Goal: Communication & Community: Answer question/provide support

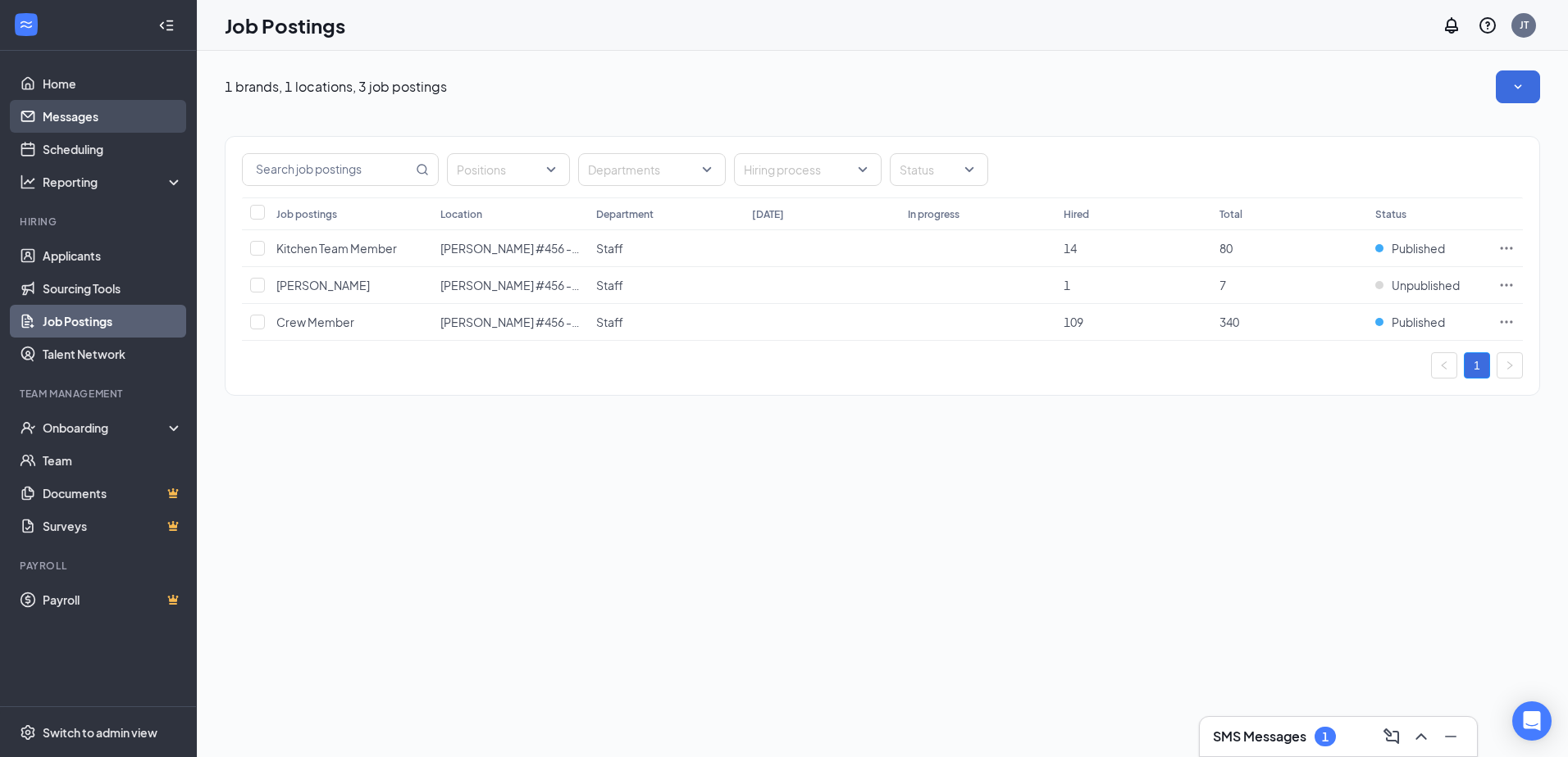
click at [50, 112] on link "Messages" at bounding box center [112, 116] width 140 height 33
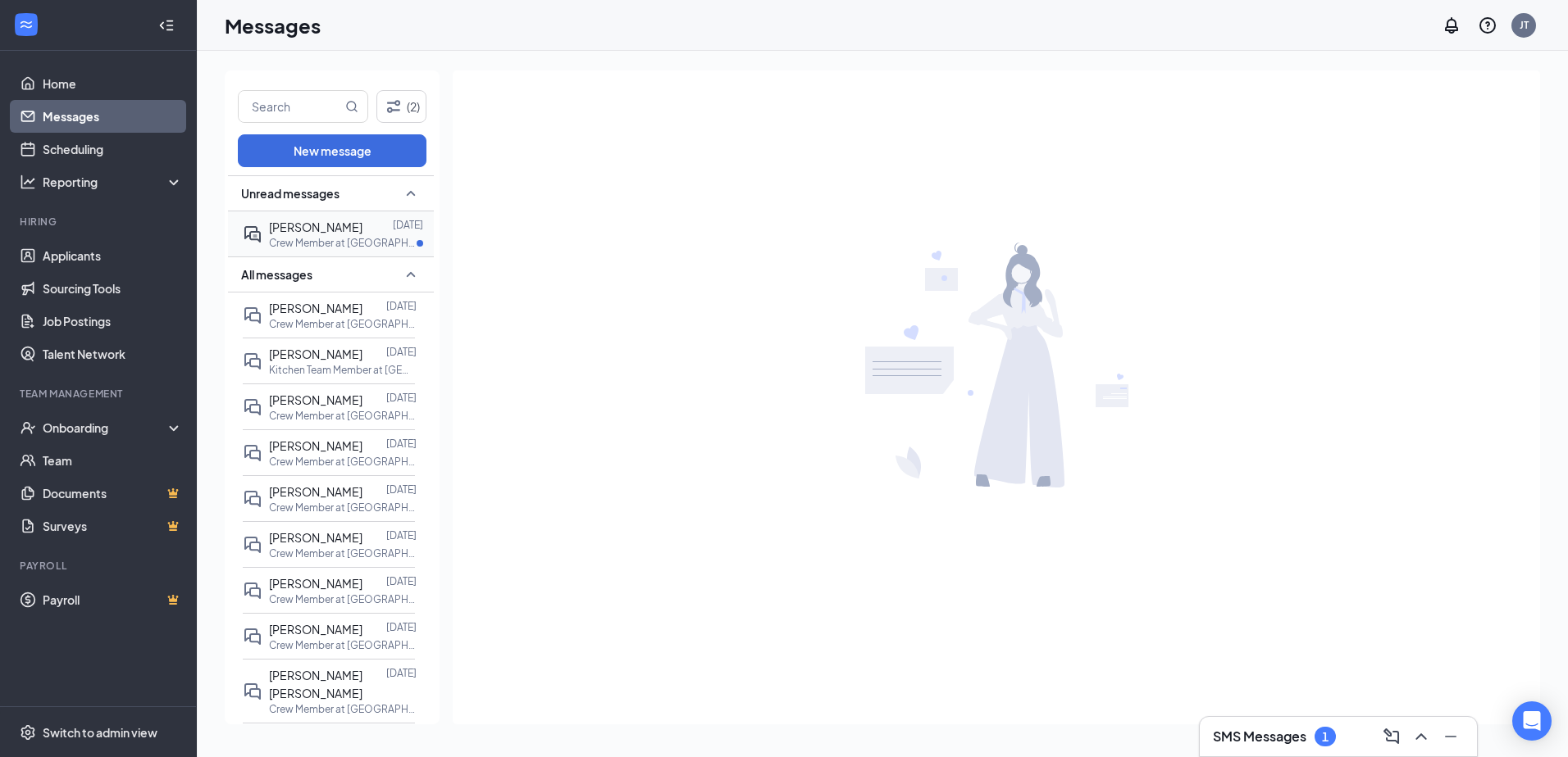
click at [362, 232] on div at bounding box center [377, 227] width 30 height 18
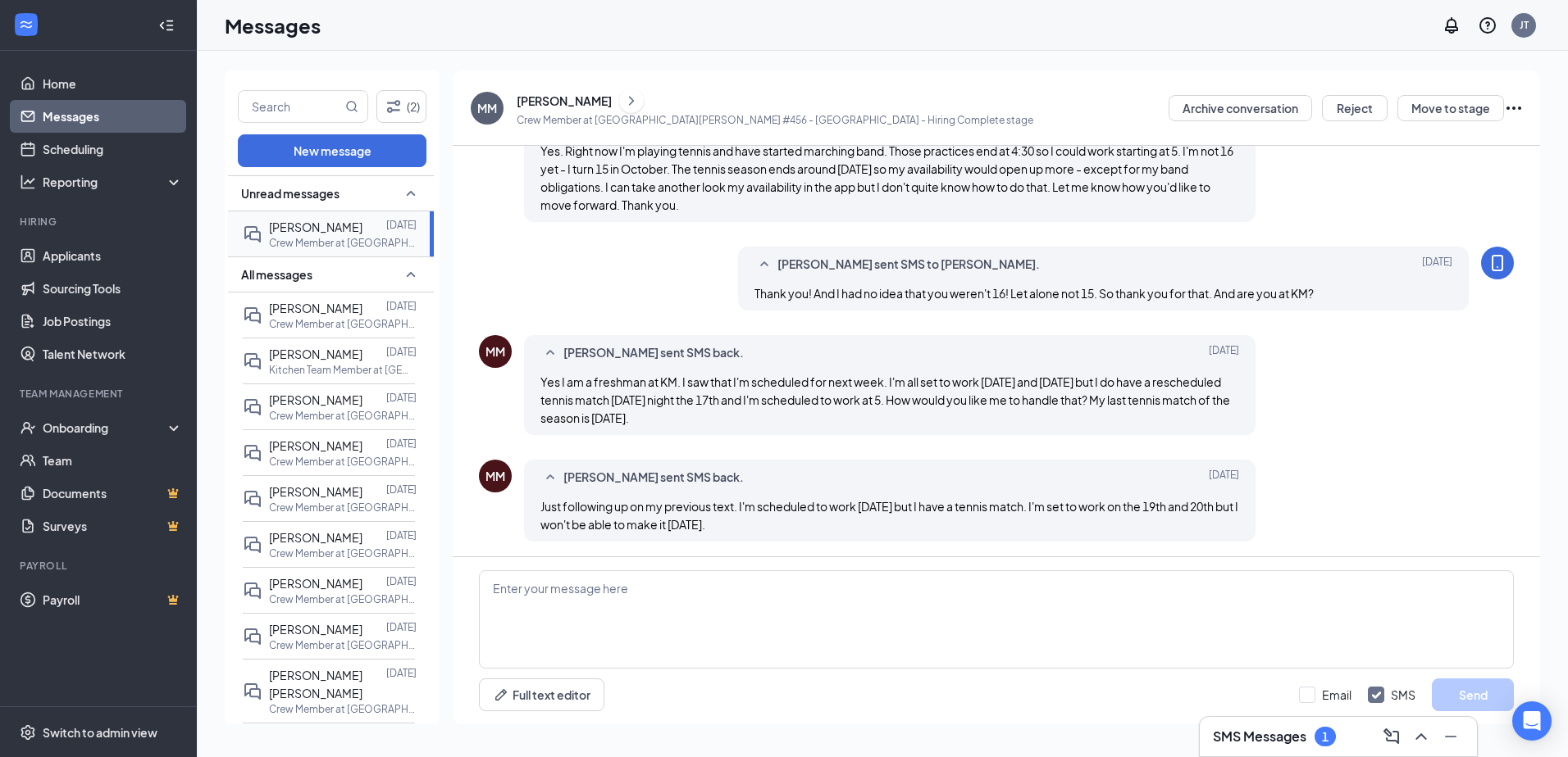
scroll to position [743, 0]
click at [861, 574] on textarea at bounding box center [996, 619] width 1034 height 99
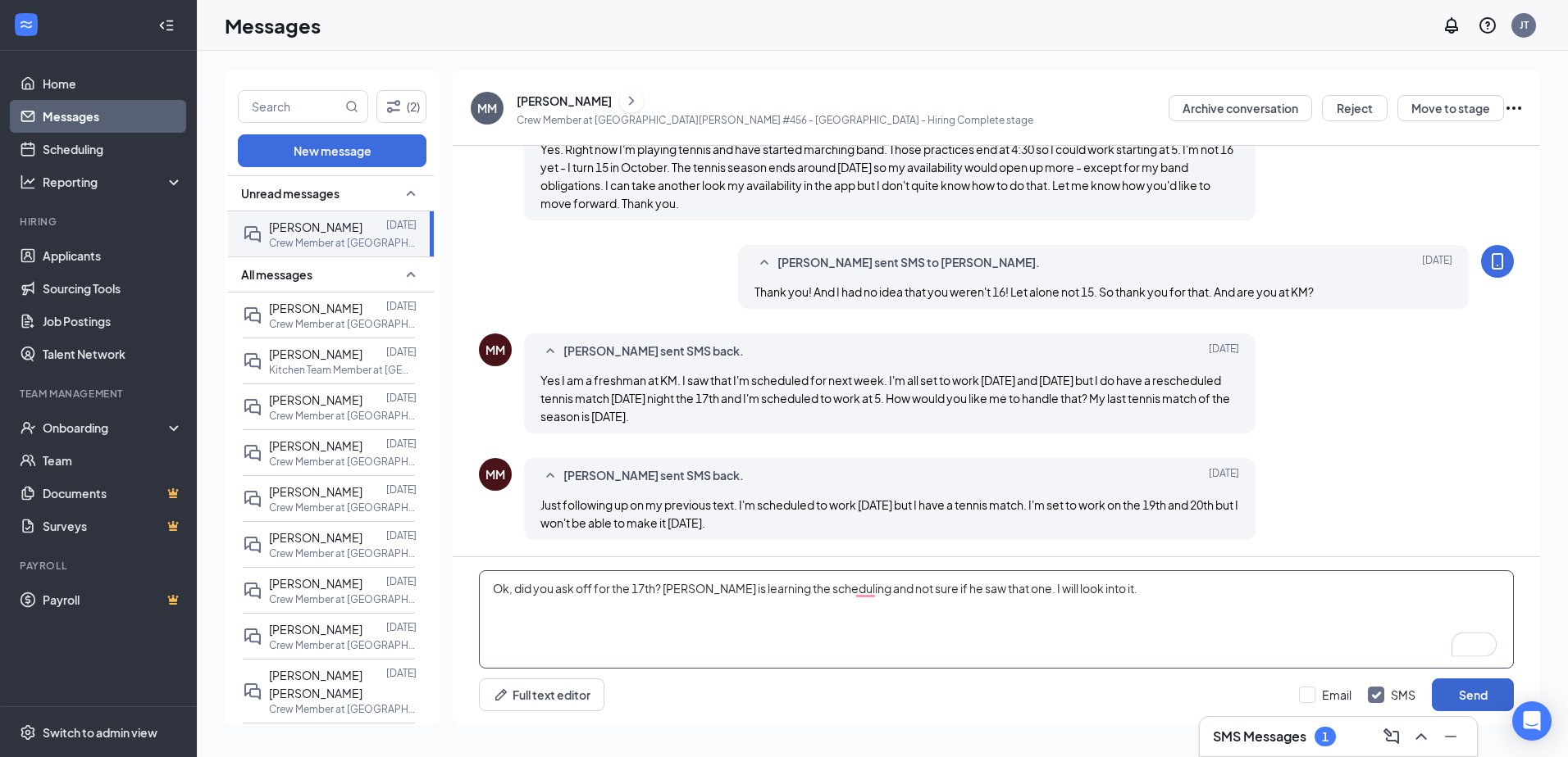
type textarea "Ok, did you ask off for the 17th? [PERSON_NAME] is learning the scheduling and …"
click at [1466, 692] on button "Send" at bounding box center [1472, 695] width 82 height 33
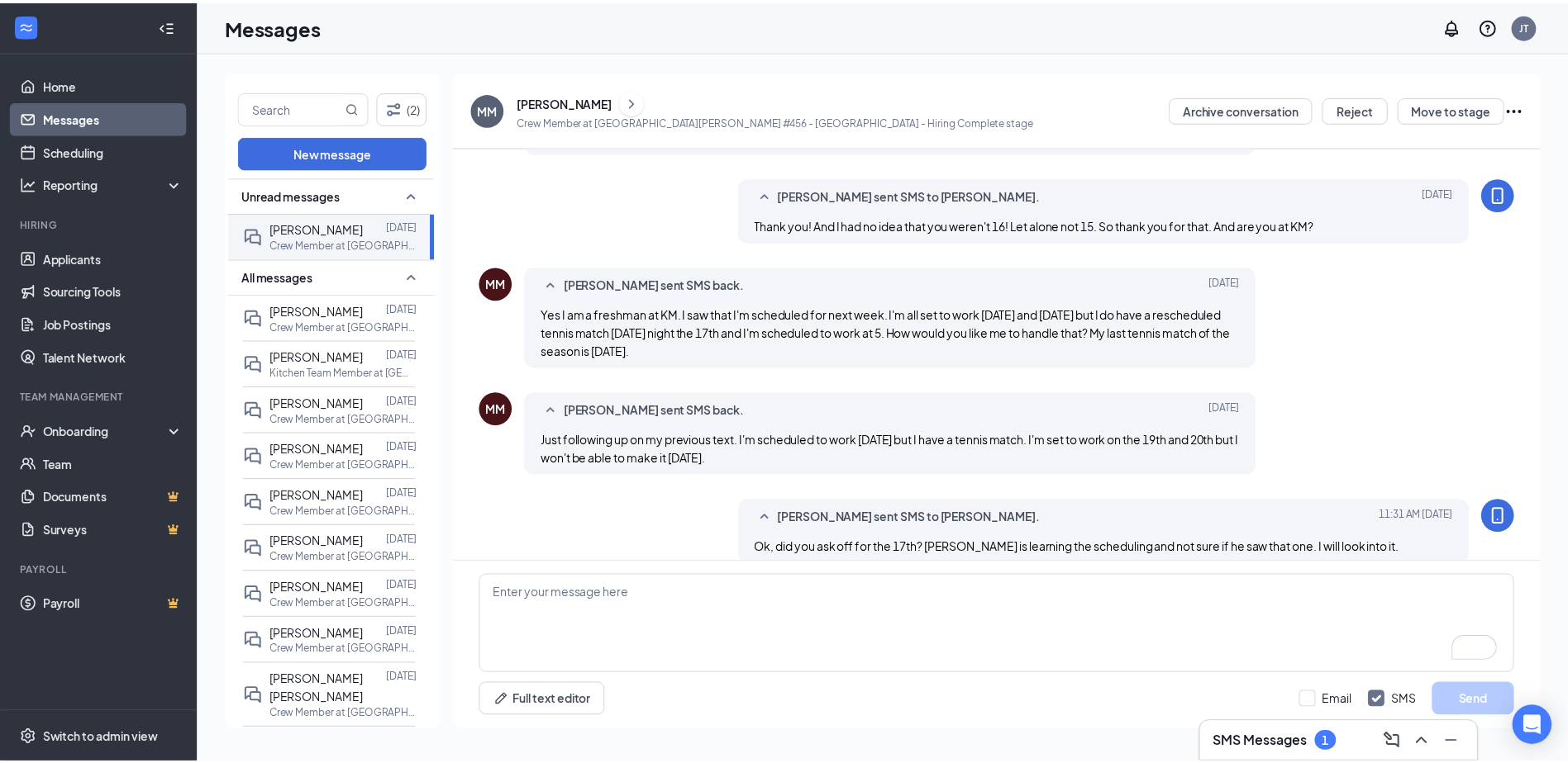
scroll to position [839, 0]
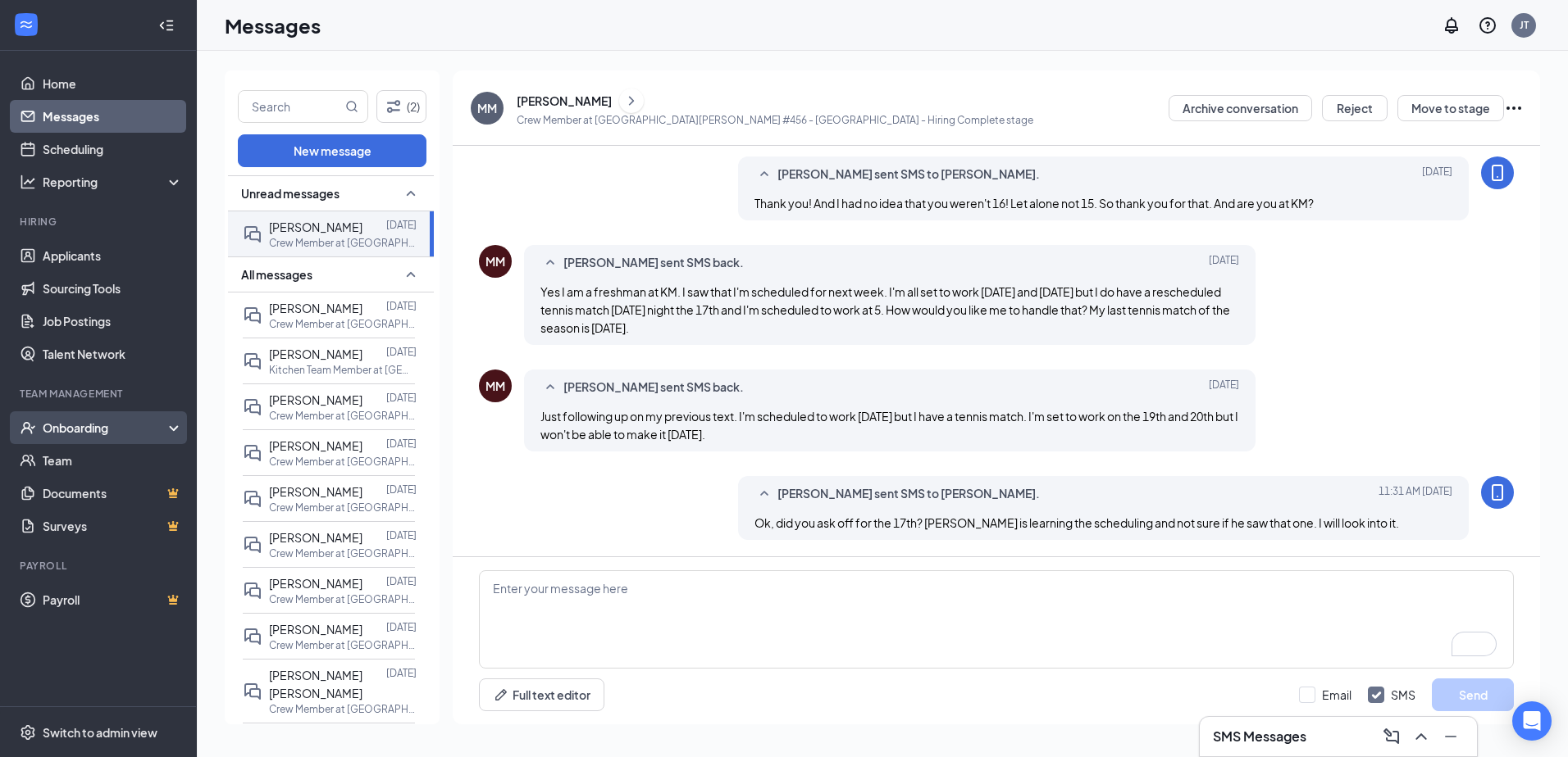
click at [80, 427] on div "Onboarding" at bounding box center [105, 427] width 126 height 16
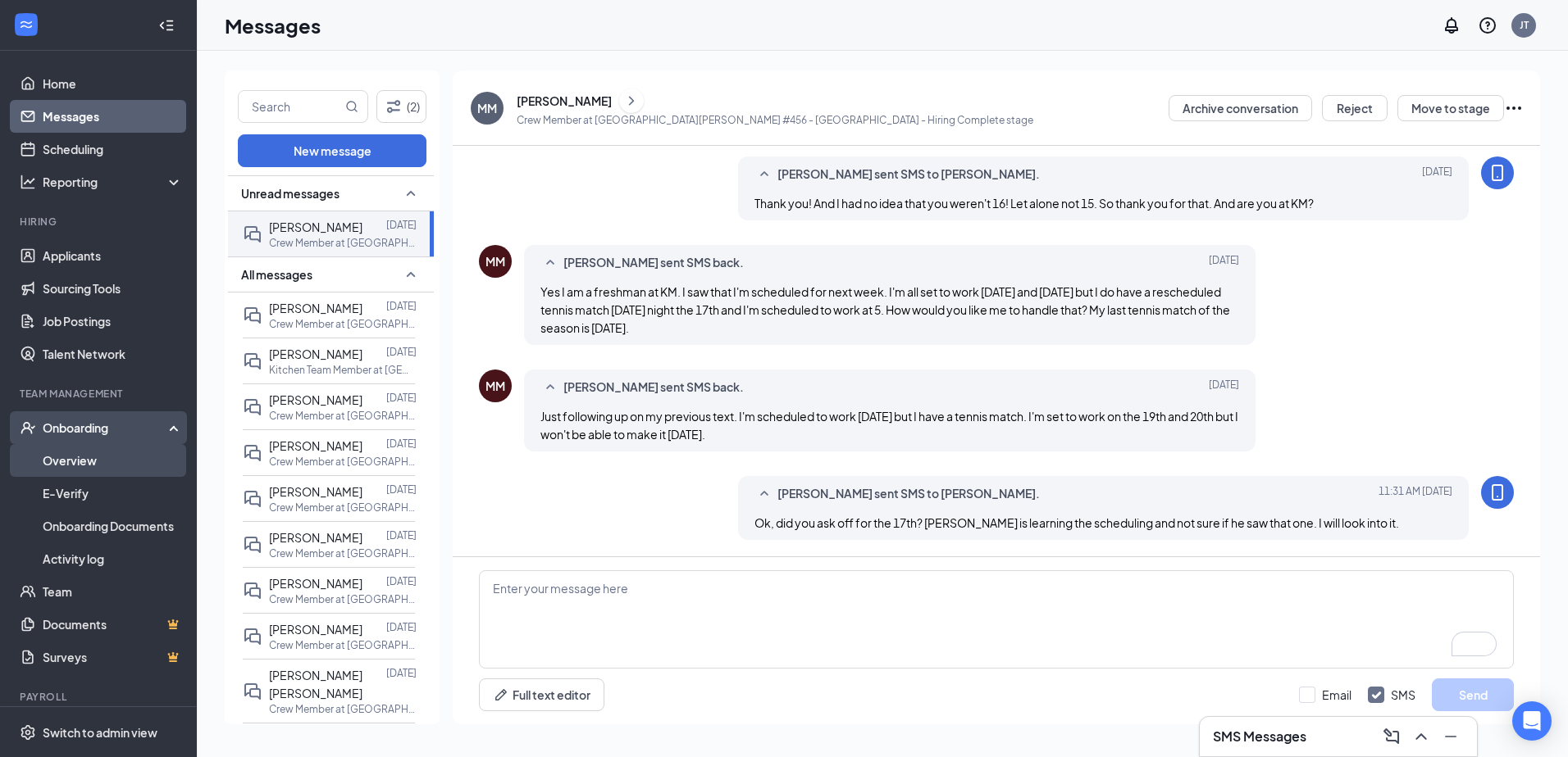
click at [74, 459] on link "Overview" at bounding box center [112, 461] width 140 height 33
